Goal: Task Accomplishment & Management: Manage account settings

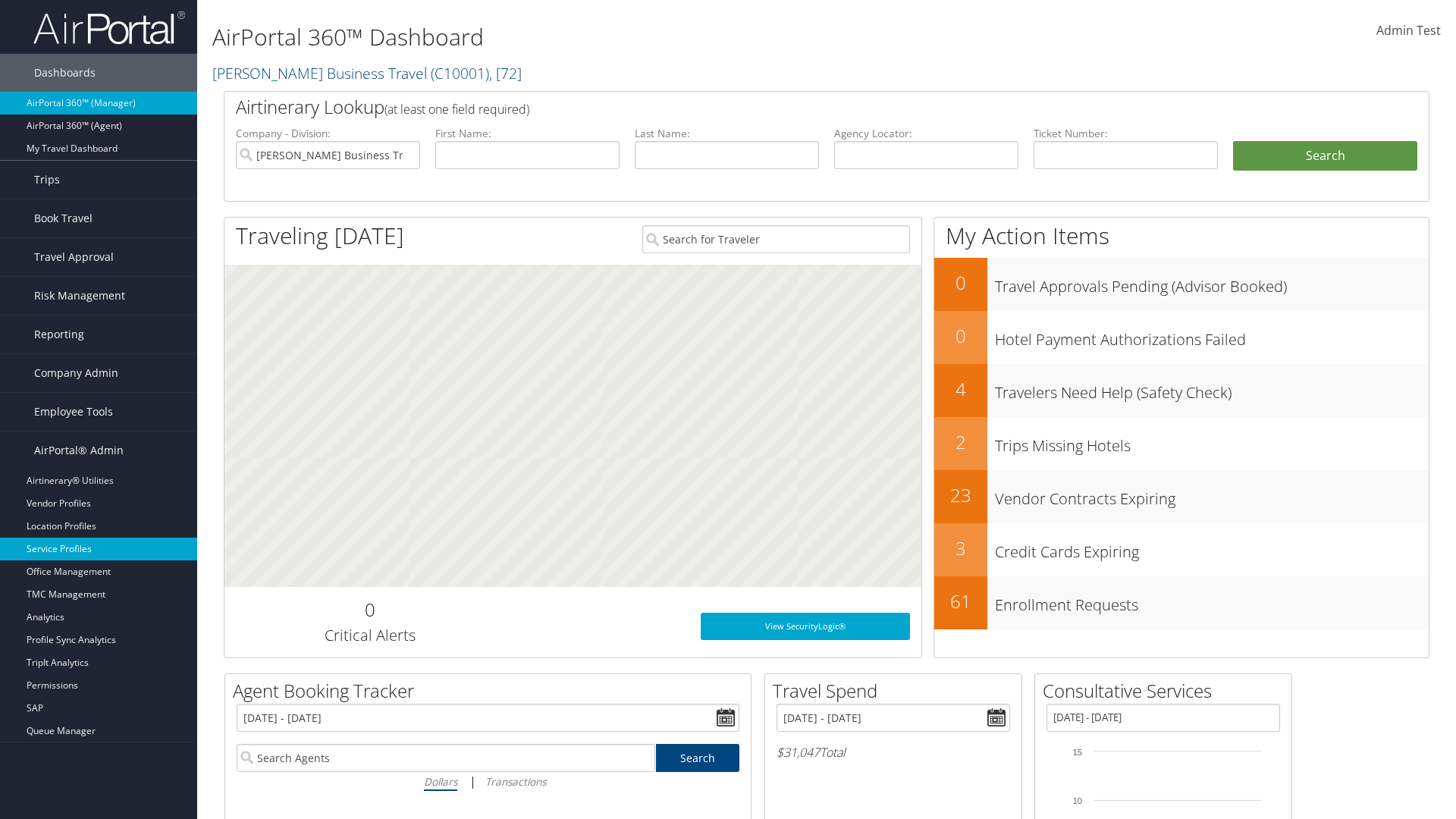
click at [99, 549] on link "Service Profiles" at bounding box center [98, 549] width 197 height 23
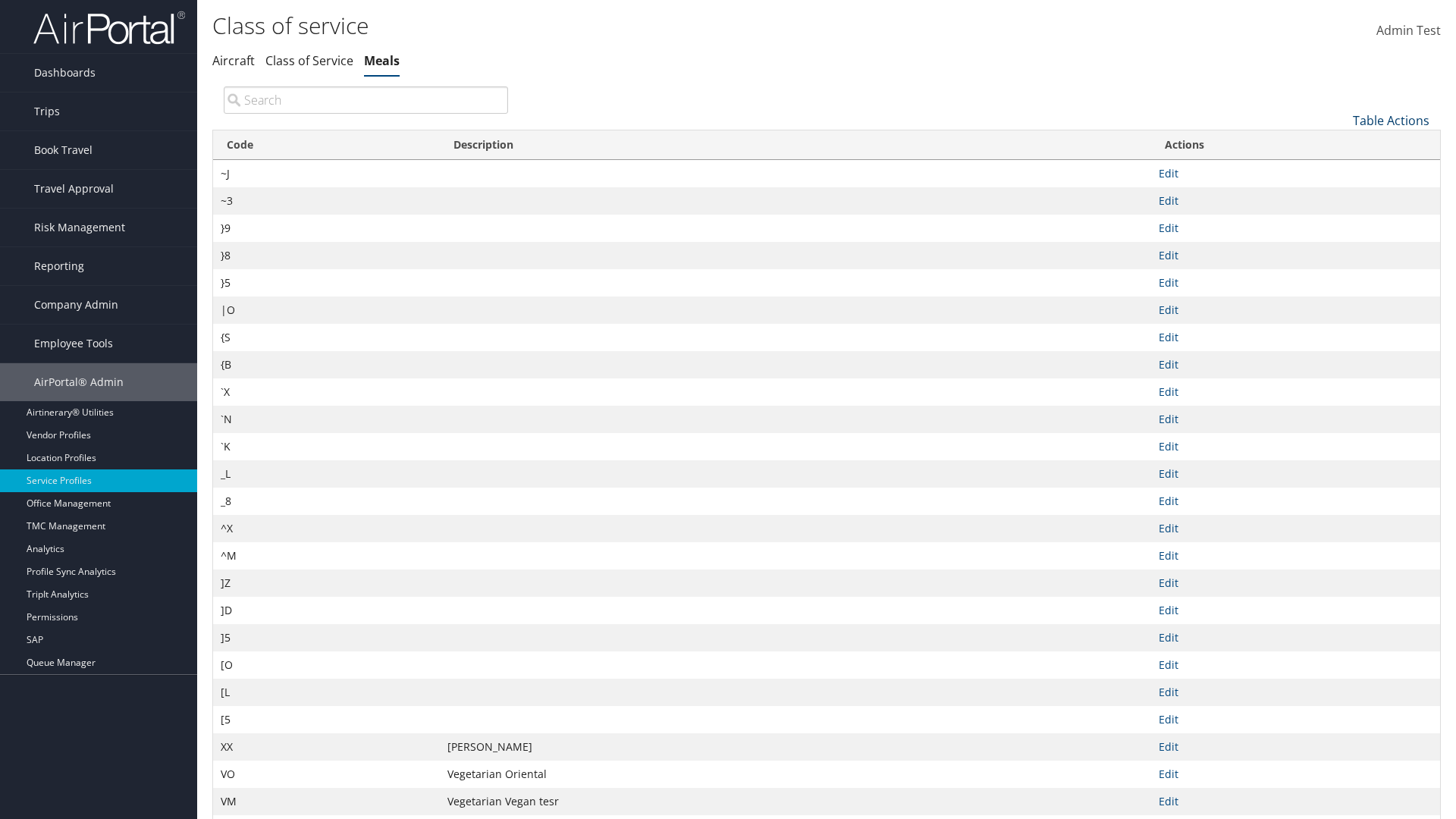
click at [1391, 119] on link "Table Actions" at bounding box center [1391, 120] width 77 height 17
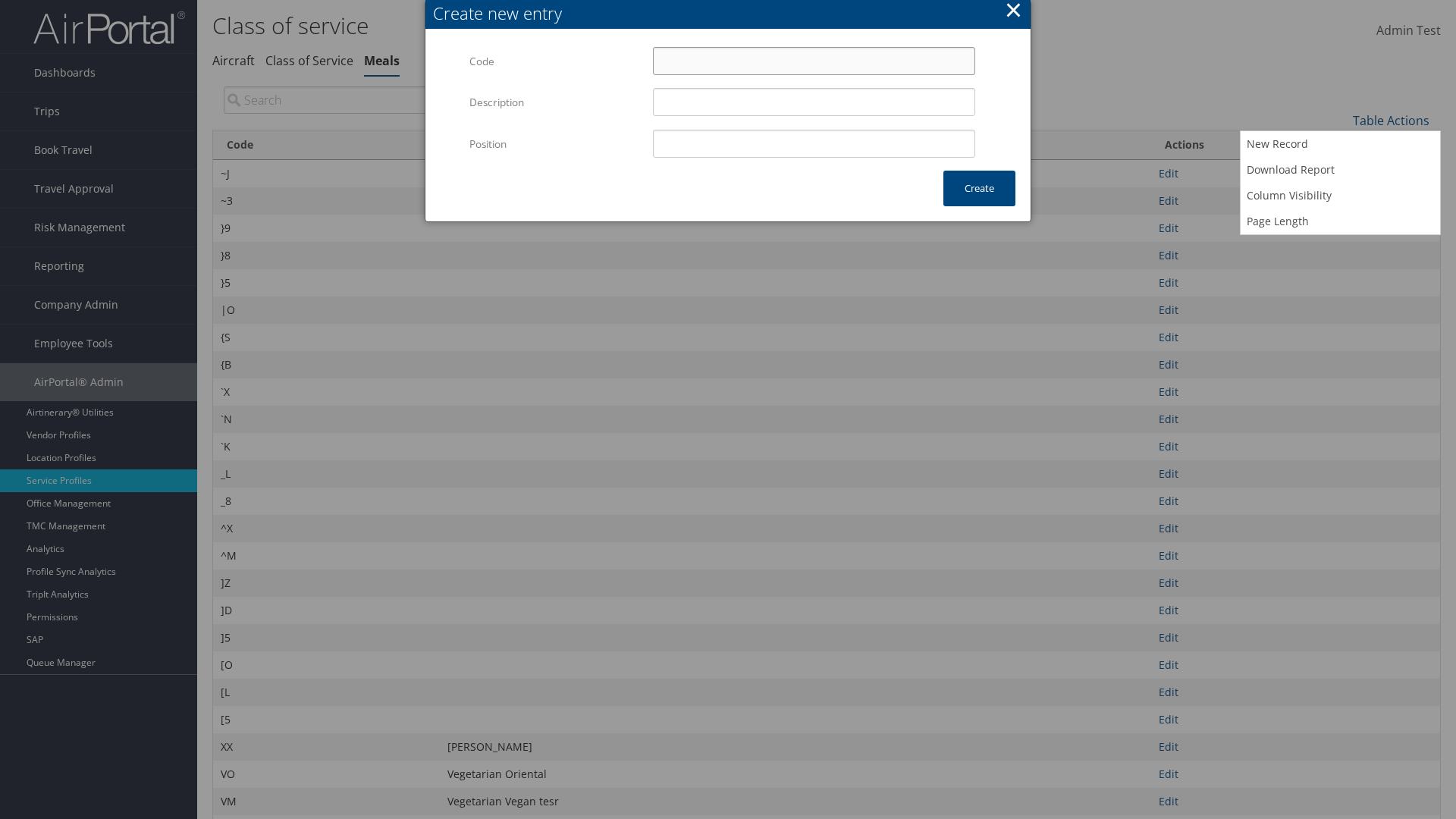
click at [814, 61] on input "Code" at bounding box center [815, 61] width 322 height 28
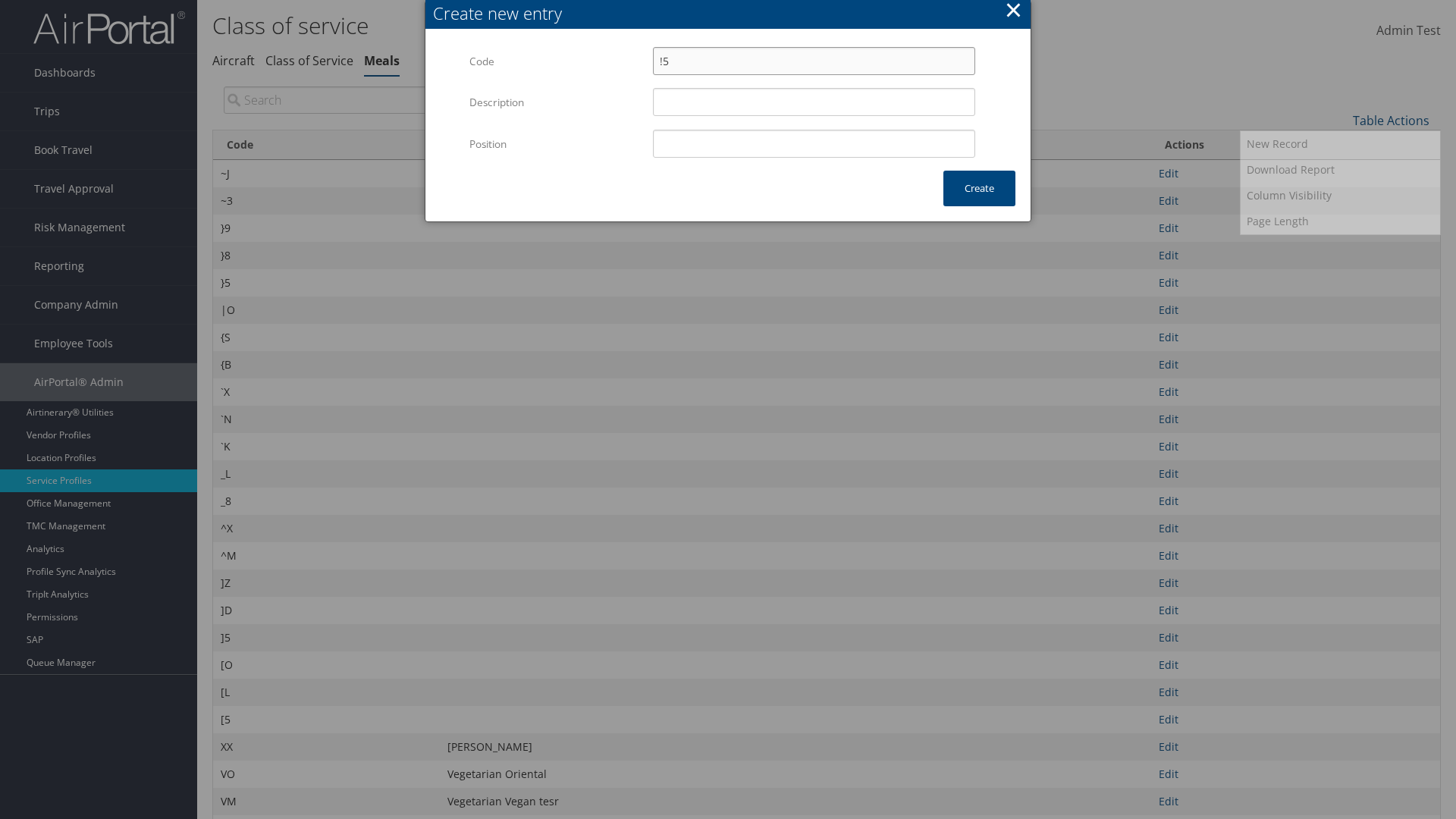
type input "!5"
click at [814, 143] on input "Position" at bounding box center [815, 143] width 322 height 28
type input "12"
type input "!5"
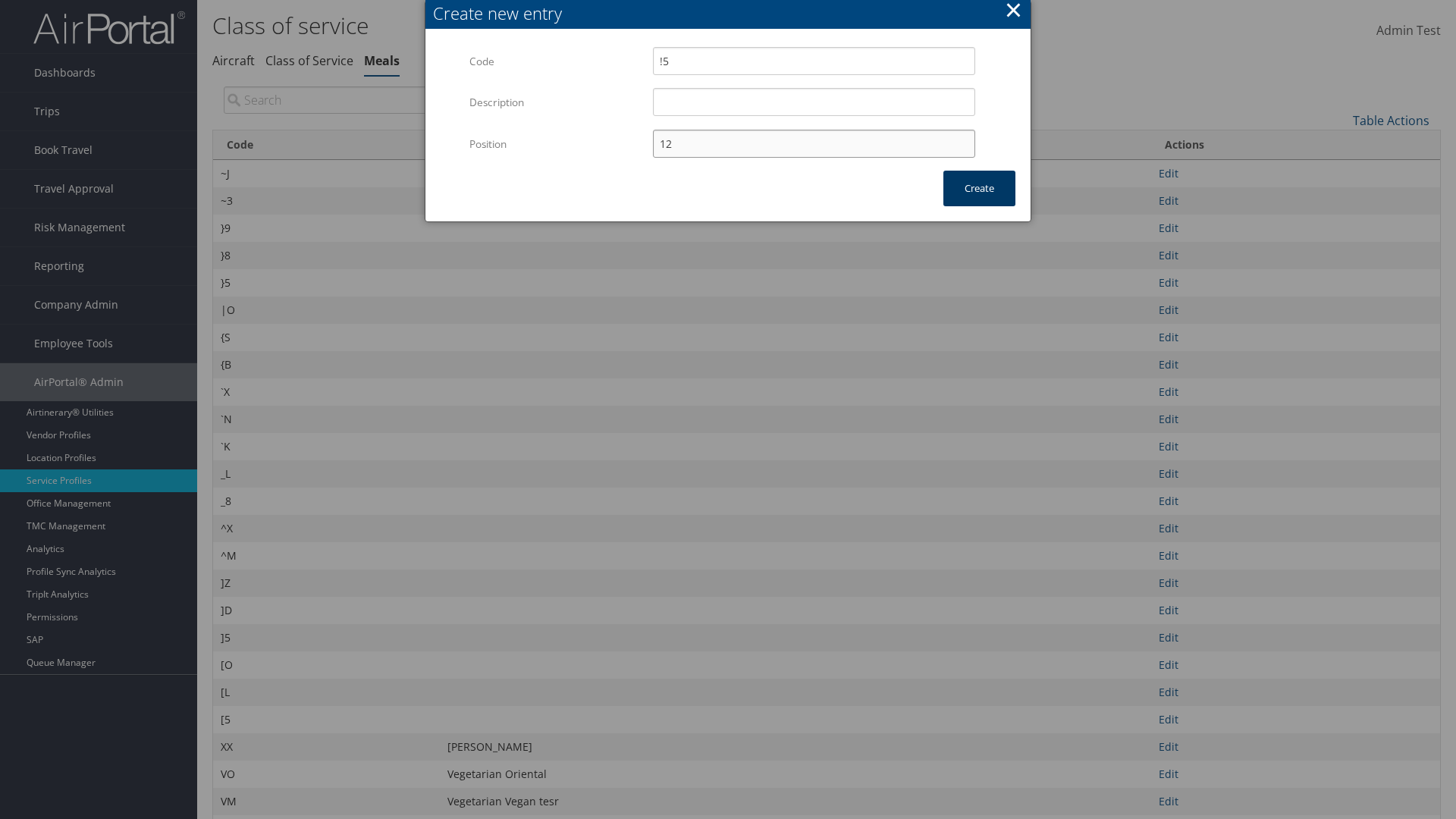
type input "12"
click at [979, 188] on button "Create" at bounding box center [979, 188] width 72 height 36
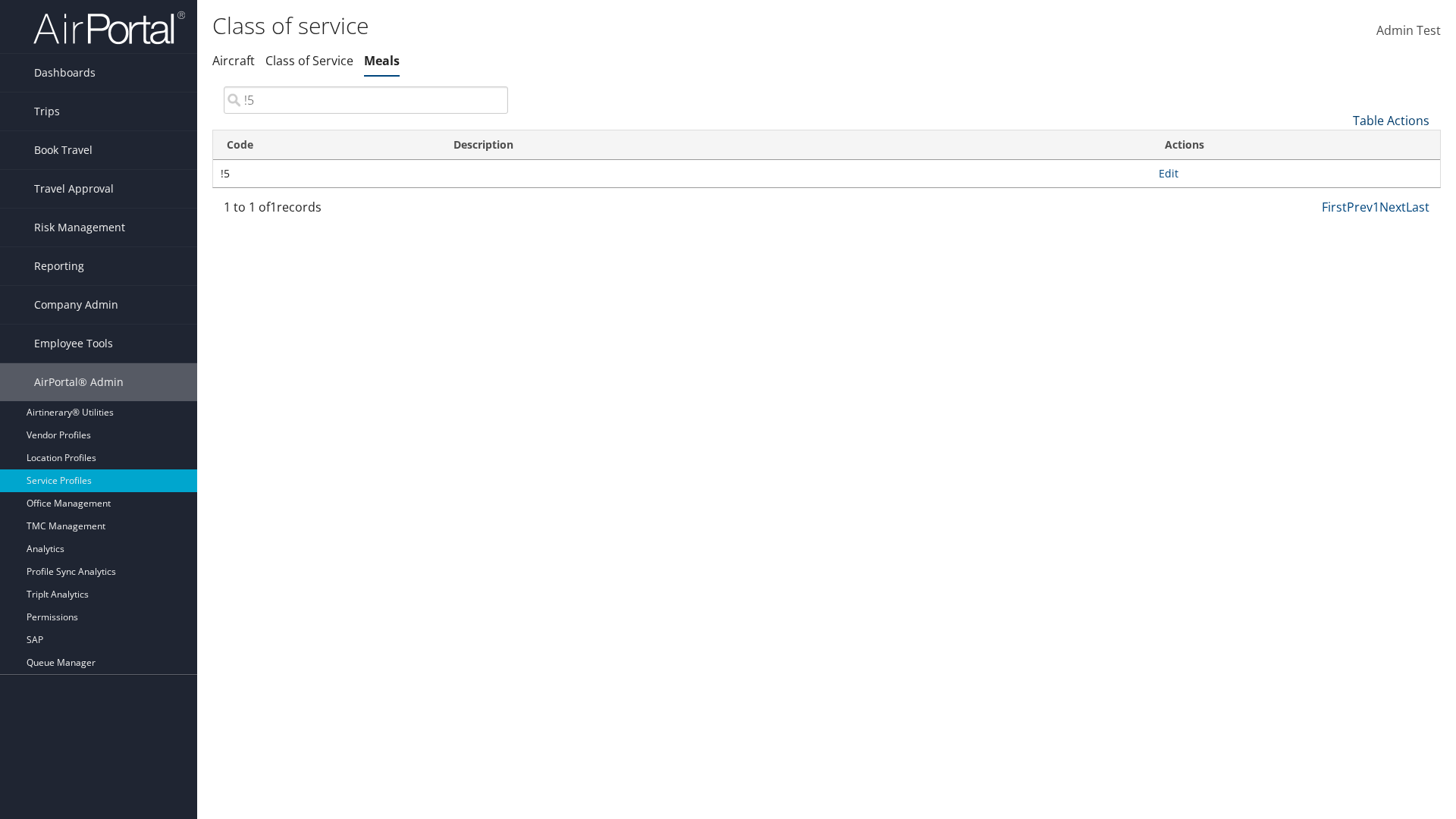
type input "!5"
click at [1391, 119] on link "Table Actions" at bounding box center [1391, 120] width 77 height 17
click at [1340, 195] on link "Column Visibility" at bounding box center [1341, 195] width 200 height 26
click at [1340, 145] on link "Code" at bounding box center [1341, 145] width 200 height 26
click at [1340, 170] on link "Description" at bounding box center [1341, 171] width 200 height 26
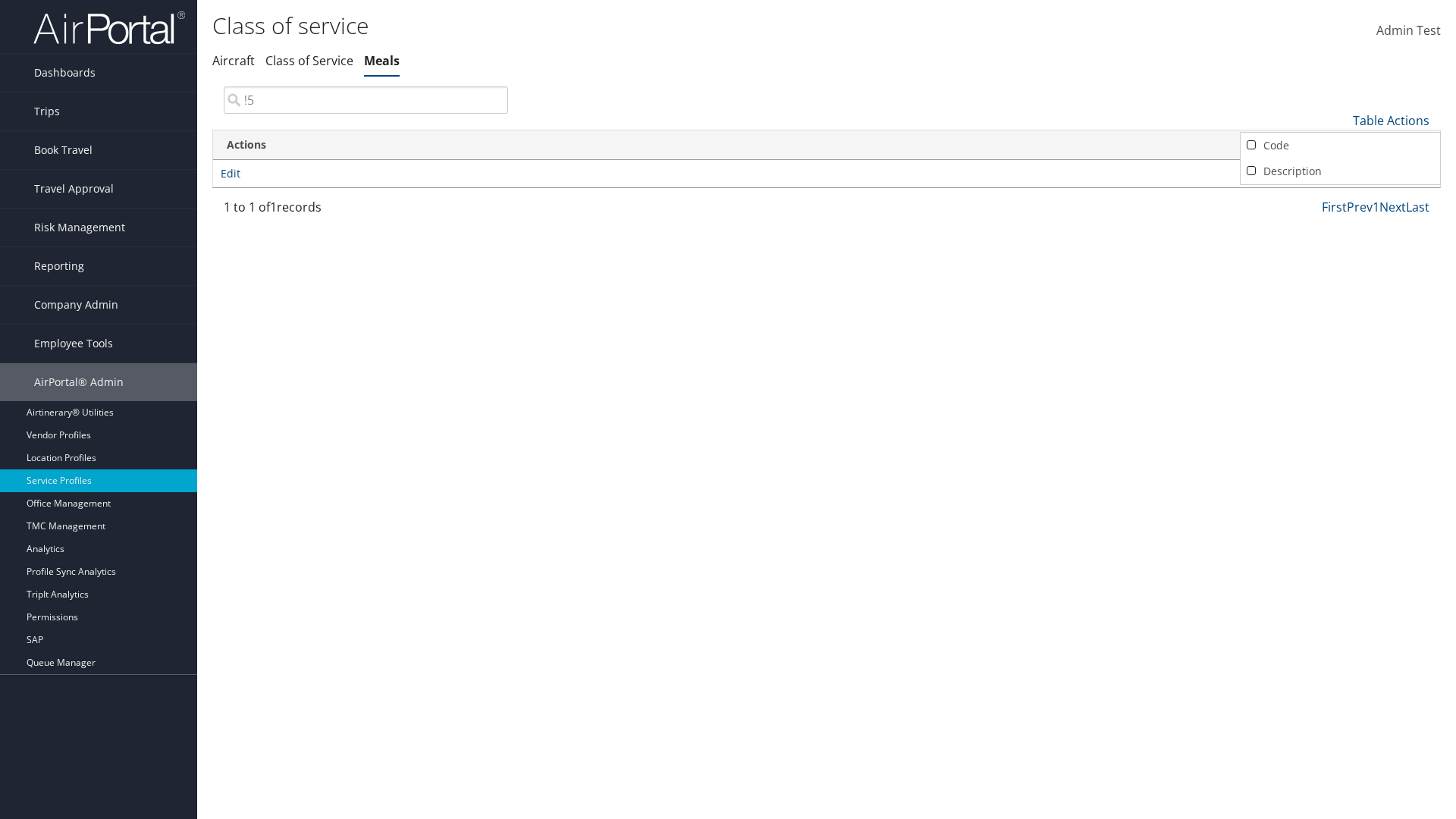
click at [728, 409] on div at bounding box center [728, 409] width 1456 height 819
click at [1391, 119] on link "Table Actions" at bounding box center [1391, 120] width 77 height 17
click at [1340, 195] on link "Column Visibility" at bounding box center [1341, 195] width 200 height 26
click at [1340, 145] on link "Code" at bounding box center [1341, 145] width 200 height 26
click at [1340, 170] on link "Description" at bounding box center [1341, 171] width 200 height 26
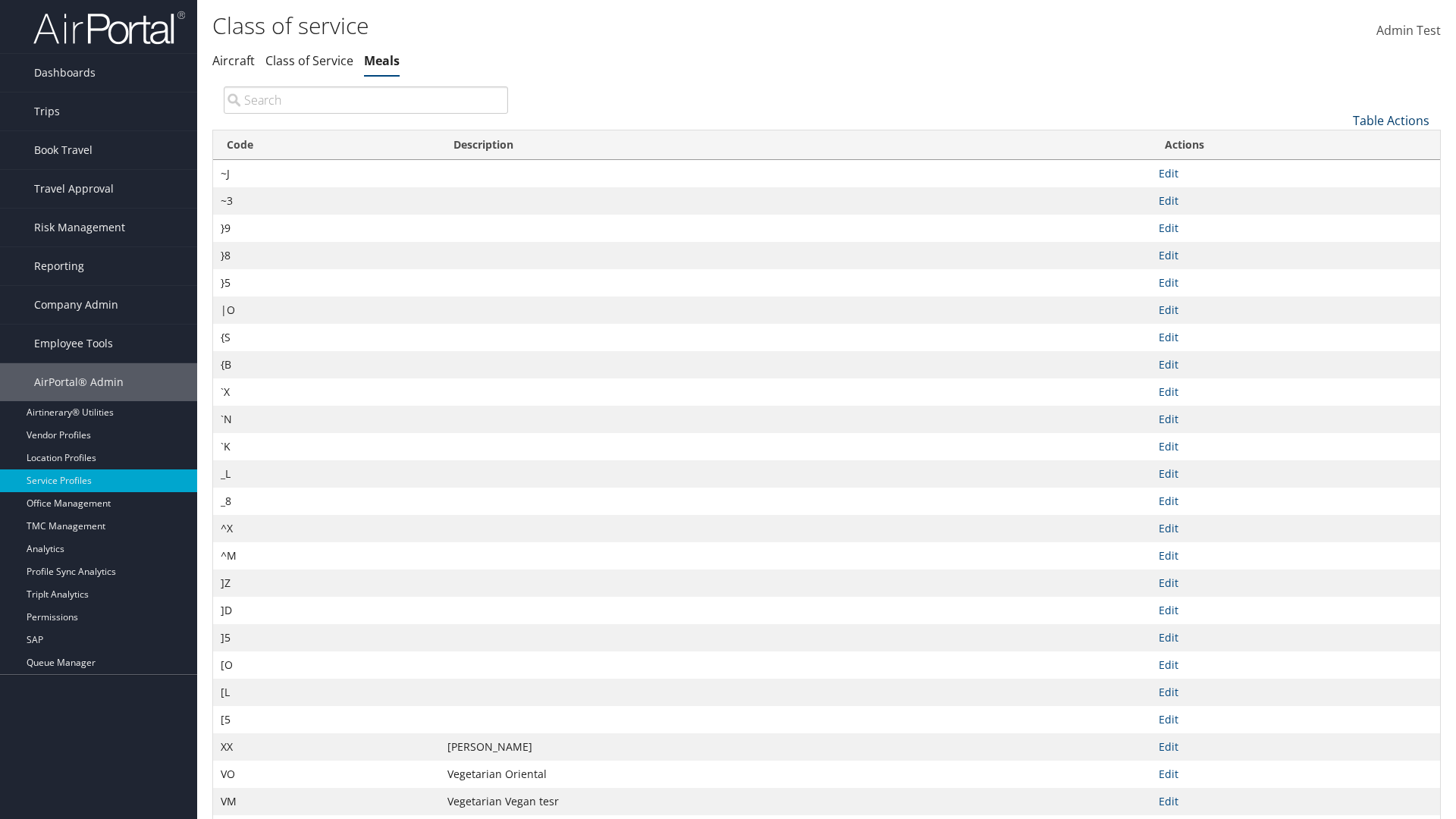
click at [1391, 119] on link "Table Actions" at bounding box center [1391, 120] width 77 height 17
click at [1340, 169] on link "Download Report" at bounding box center [1341, 170] width 200 height 26
